Goal: Navigation & Orientation: Find specific page/section

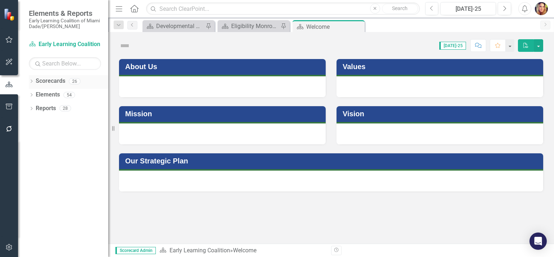
click at [47, 79] on link "Scorecards" at bounding box center [51, 81] width 30 height 8
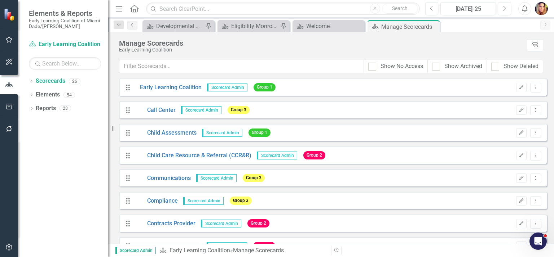
click at [243, 19] on div "Dropdown Search Scorecard Developmental Screening Program Pin Scorecard Eligibi…" at bounding box center [331, 25] width 446 height 14
click at [251, 25] on div "Eligibility Monroe Dashboard" at bounding box center [255, 26] width 48 height 9
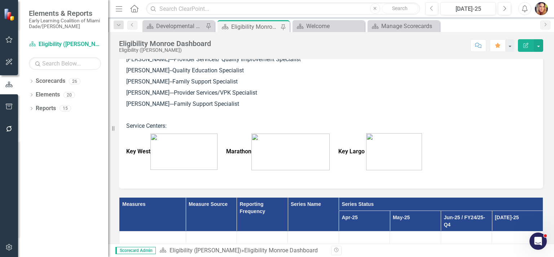
scroll to position [290, 0]
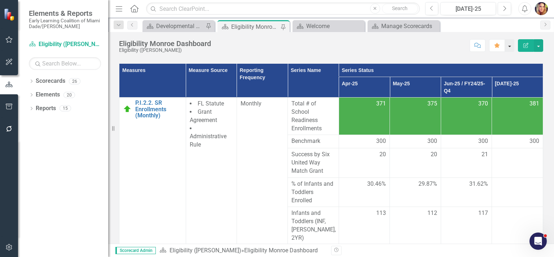
click at [511, 48] on button "button" at bounding box center [509, 45] width 9 height 13
drag, startPoint x: 547, startPoint y: 45, endPoint x: 543, endPoint y: 45, distance: 4.3
click at [547, 45] on div "Eligibility Monroe Dashboard Eligibility ([PERSON_NAME]) Score: N/A [DATE]-25 C…" at bounding box center [331, 43] width 446 height 22
click at [510, 86] on th "[DATE]-25" at bounding box center [517, 87] width 51 height 21
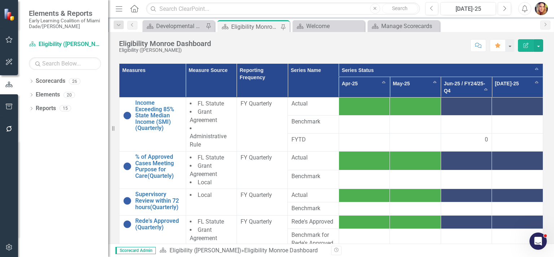
click at [526, 69] on th "Series Status Sort Ascending" at bounding box center [441, 70] width 204 height 13
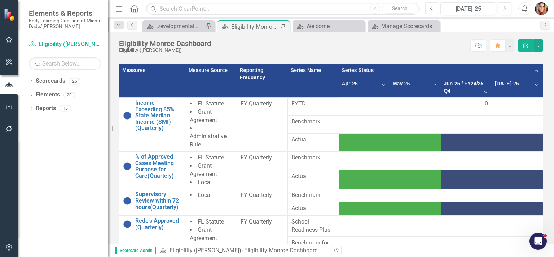
click at [432, 8] on icon "Previous" at bounding box center [432, 8] width 4 height 6
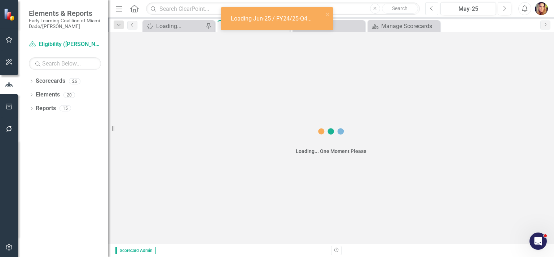
click at [432, 8] on icon "Previous" at bounding box center [432, 8] width 4 height 6
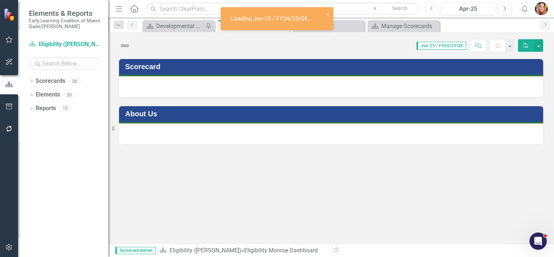
click at [432, 8] on icon "Previous" at bounding box center [432, 8] width 4 height 6
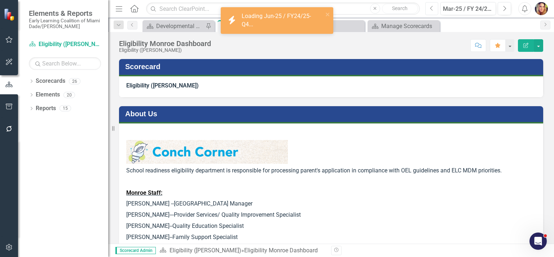
click at [432, 8] on icon "Previous" at bounding box center [432, 8] width 4 height 6
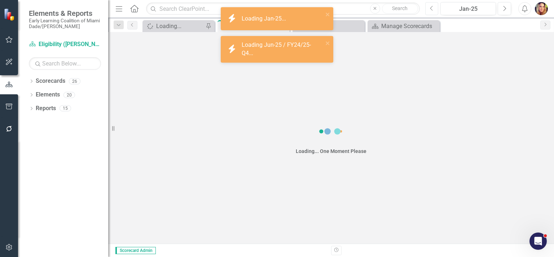
click at [432, 8] on icon "Previous" at bounding box center [432, 8] width 4 height 6
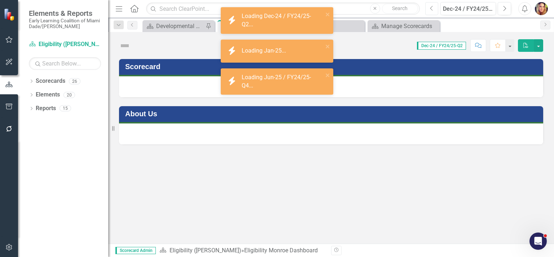
click at [432, 8] on icon "Previous" at bounding box center [432, 8] width 4 height 6
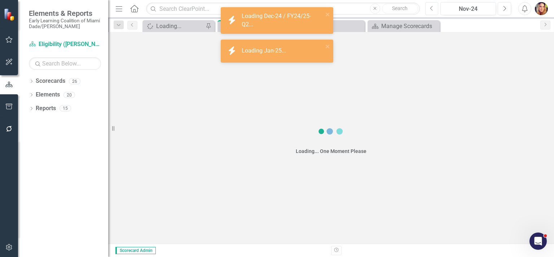
click at [432, 8] on icon "Previous" at bounding box center [432, 8] width 4 height 6
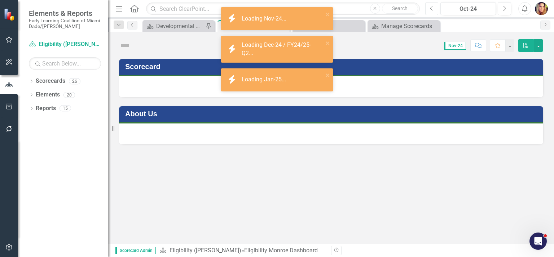
click at [432, 8] on icon "Previous" at bounding box center [432, 8] width 4 height 6
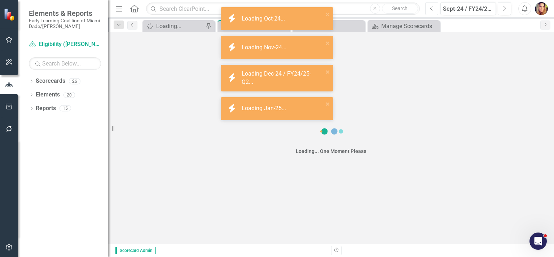
click at [432, 8] on icon "Previous" at bounding box center [432, 8] width 4 height 6
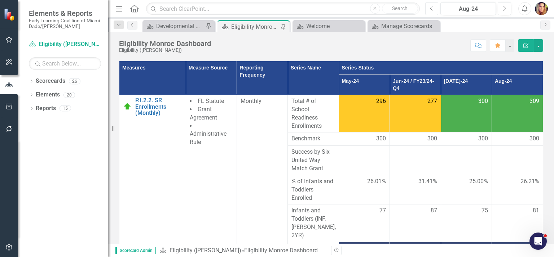
scroll to position [328, 0]
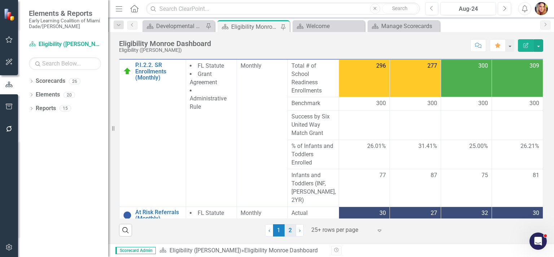
click at [291, 229] on link "2" at bounding box center [291, 231] width 12 height 12
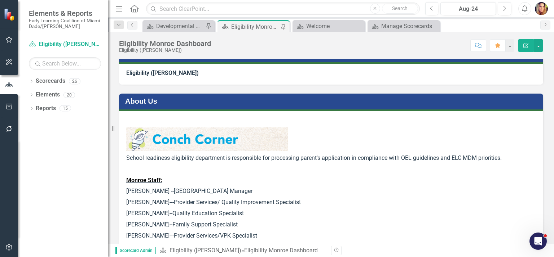
scroll to position [6, 0]
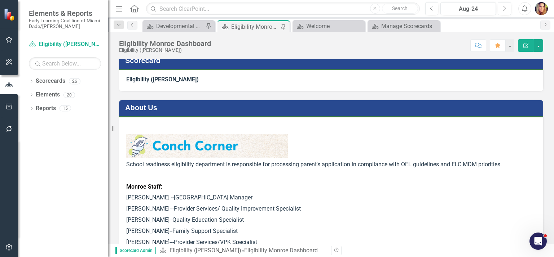
click at [265, 25] on div "Eligibility Monroe Dashboard" at bounding box center [255, 26] width 48 height 9
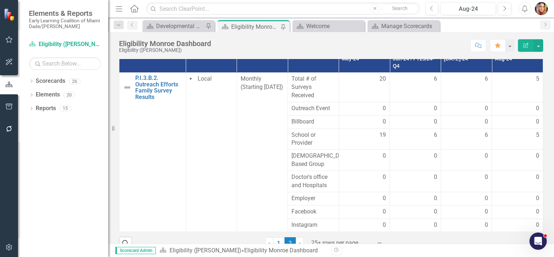
scroll to position [328, 0]
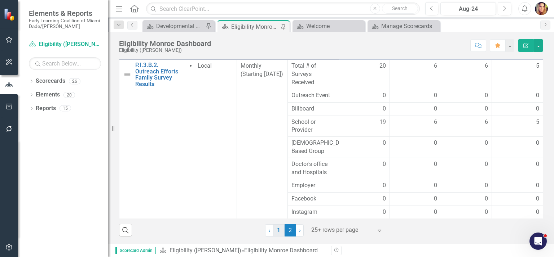
click at [279, 231] on link "1" at bounding box center [279, 231] width 12 height 12
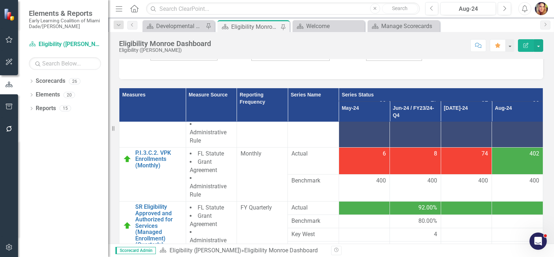
scroll to position [181, 0]
